Goal: Task Accomplishment & Management: Complete application form

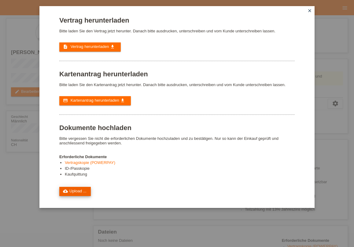
click at [75, 196] on link "cloud_upload Upload ..." at bounding box center [74, 191] width 31 height 9
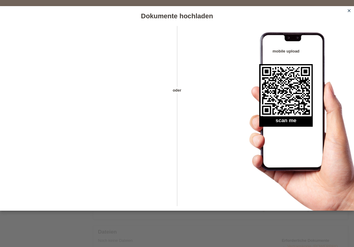
click at [349, 11] on icon "close" at bounding box center [348, 10] width 5 height 5
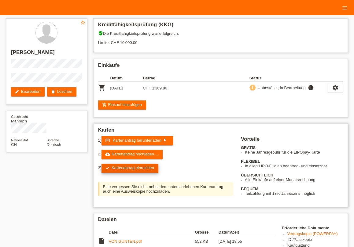
click at [126, 168] on link "check Kartenantrag einreichen" at bounding box center [129, 168] width 57 height 9
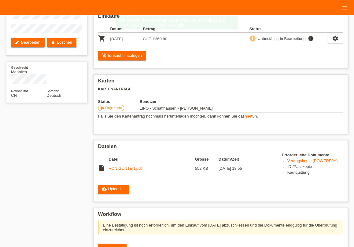
scroll to position [115, 0]
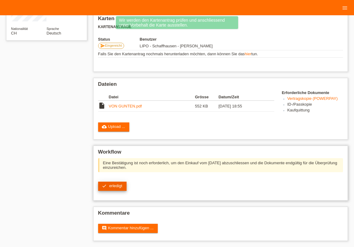
click at [112, 188] on link "check erledigt" at bounding box center [112, 186] width 28 height 9
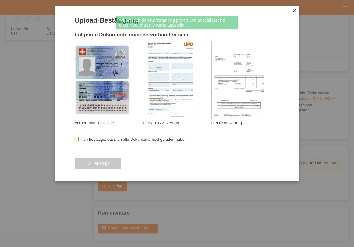
click at [76, 139] on icon at bounding box center [77, 139] width 4 height 4
click at [76, 139] on input "Ich bestätige, dass ich alle Dokumente hochgeladen habe." at bounding box center [77, 139] width 4 height 4
checkbox input "true"
click at [103, 163] on span "erledigt" at bounding box center [101, 163] width 14 height 5
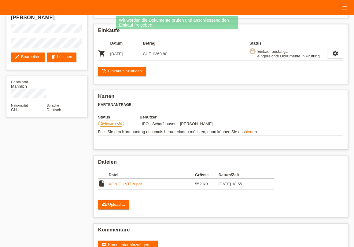
scroll to position [54, 0]
